Goal: Answer question/provide support

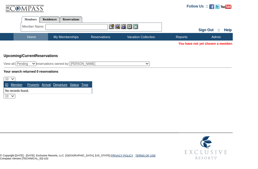
click at [64, 27] on input "text" at bounding box center [76, 27] width 63 height 6
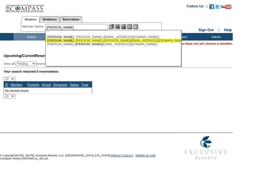
click at [80, 40] on div "[PERSON_NAME] ([PERSON_NAME][EMAIL_ADDRESS][DOMAIN_NAME])" at bounding box center [113, 41] width 132 height 4
type input "[PERSON_NAME] ([PERSON_NAME][EMAIL_ADDRESS][DOMAIN_NAME])"
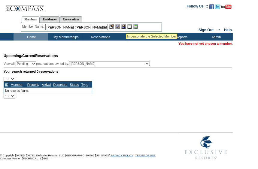
click at [126, 27] on img at bounding box center [123, 26] width 5 height 5
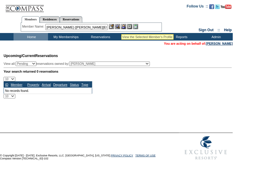
click at [120, 27] on img at bounding box center [117, 26] width 5 height 5
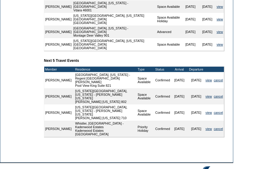
scroll to position [262, 0]
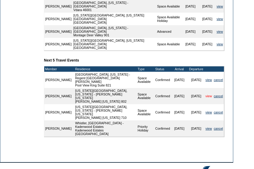
click at [206, 94] on link "view" at bounding box center [208, 96] width 6 height 4
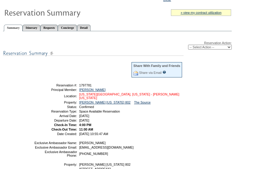
scroll to position [144, 0]
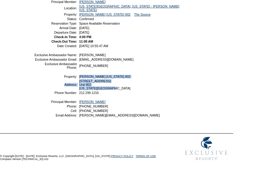
drag, startPoint x: 116, startPoint y: 87, endPoint x: 77, endPoint y: 75, distance: 40.5
click at [77, 75] on table "Exclusive Ambassador Name: Phoebe Paur Exclusive Ambassador Email: ppaur@exclus…" at bounding box center [108, 85] width 150 height 66
copy tbody "Trump New York 802 Address: 1 Central Park West Unit 802 New York, NY 10023"
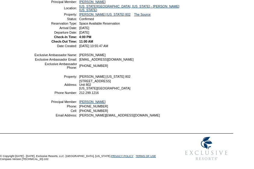
click at [116, 91] on td "212.299.1216" at bounding box center [130, 93] width 105 height 4
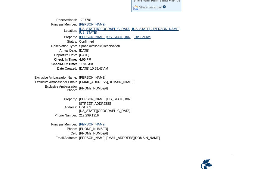
scroll to position [117, 0]
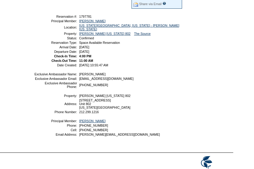
click at [198, 132] on div "Reservation Action: -- Select Action -- Modify Reservation Dates Modify Reserva…" at bounding box center [117, 57] width 229 height 183
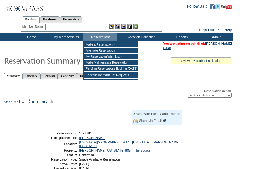
click at [90, 27] on input "text" at bounding box center [76, 27] width 63 height 6
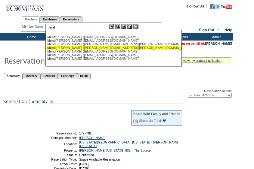
click at [89, 48] on div "Mend elsohn, Stefanie (stefanie.mendelsohn@gmail.com)" at bounding box center [113, 48] width 132 height 4
type input "Mendelsohn, Stefanie (stefanie.mendelsohn@gmail.com)"
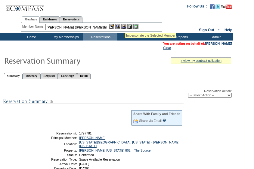
click at [125, 26] on img at bounding box center [123, 26] width 5 height 5
click at [120, 26] on img at bounding box center [117, 26] width 5 height 5
